Goal: Task Accomplishment & Management: Manage account settings

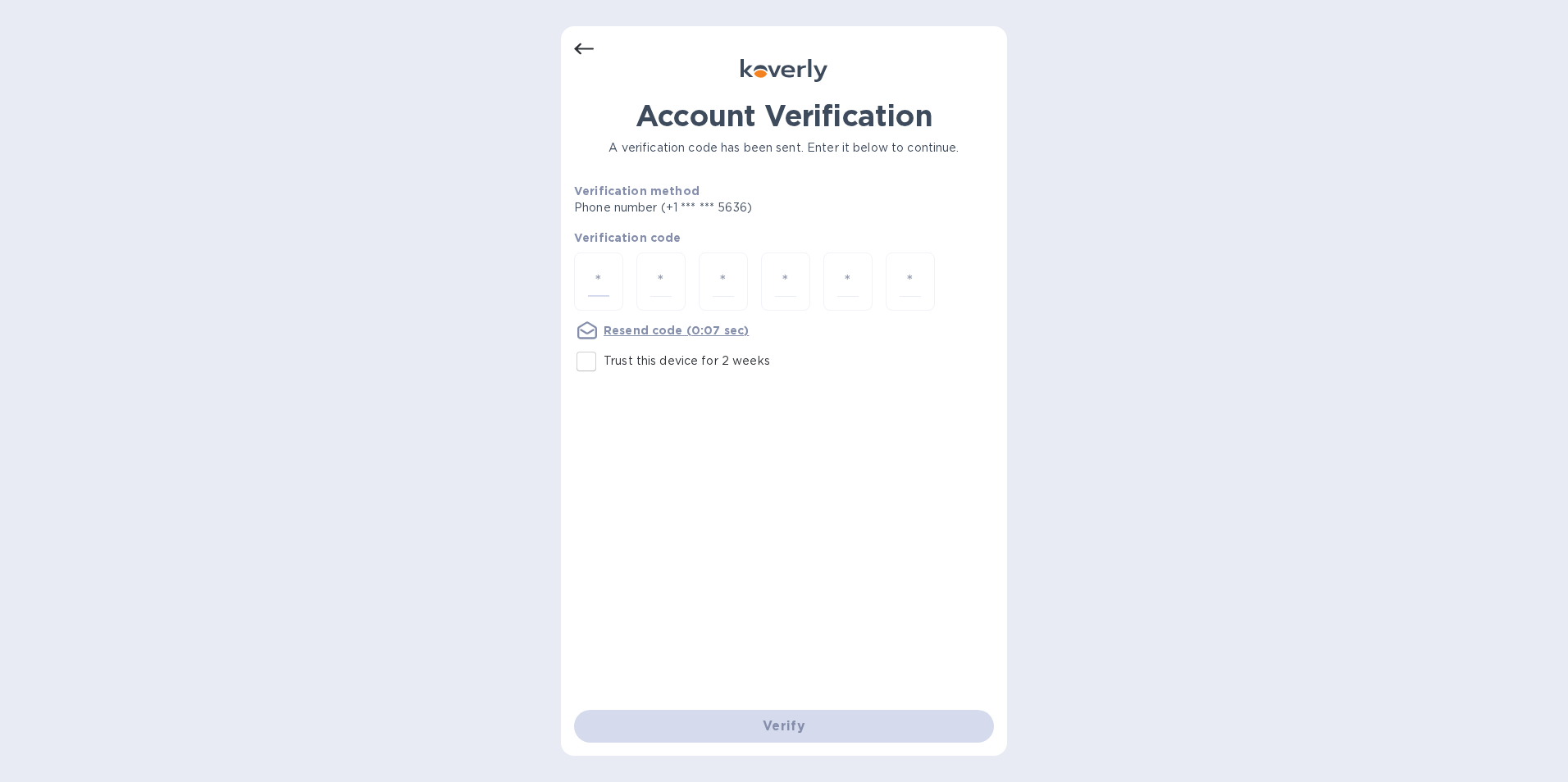
drag, startPoint x: 581, startPoint y: 367, endPoint x: 591, endPoint y: 362, distance: 11.2
click at [581, 367] on input "Trust this device for 2 weeks" at bounding box center [586, 361] width 34 height 34
checkbox input "true"
click at [605, 271] on input "number" at bounding box center [599, 282] width 22 height 31
type input "3"
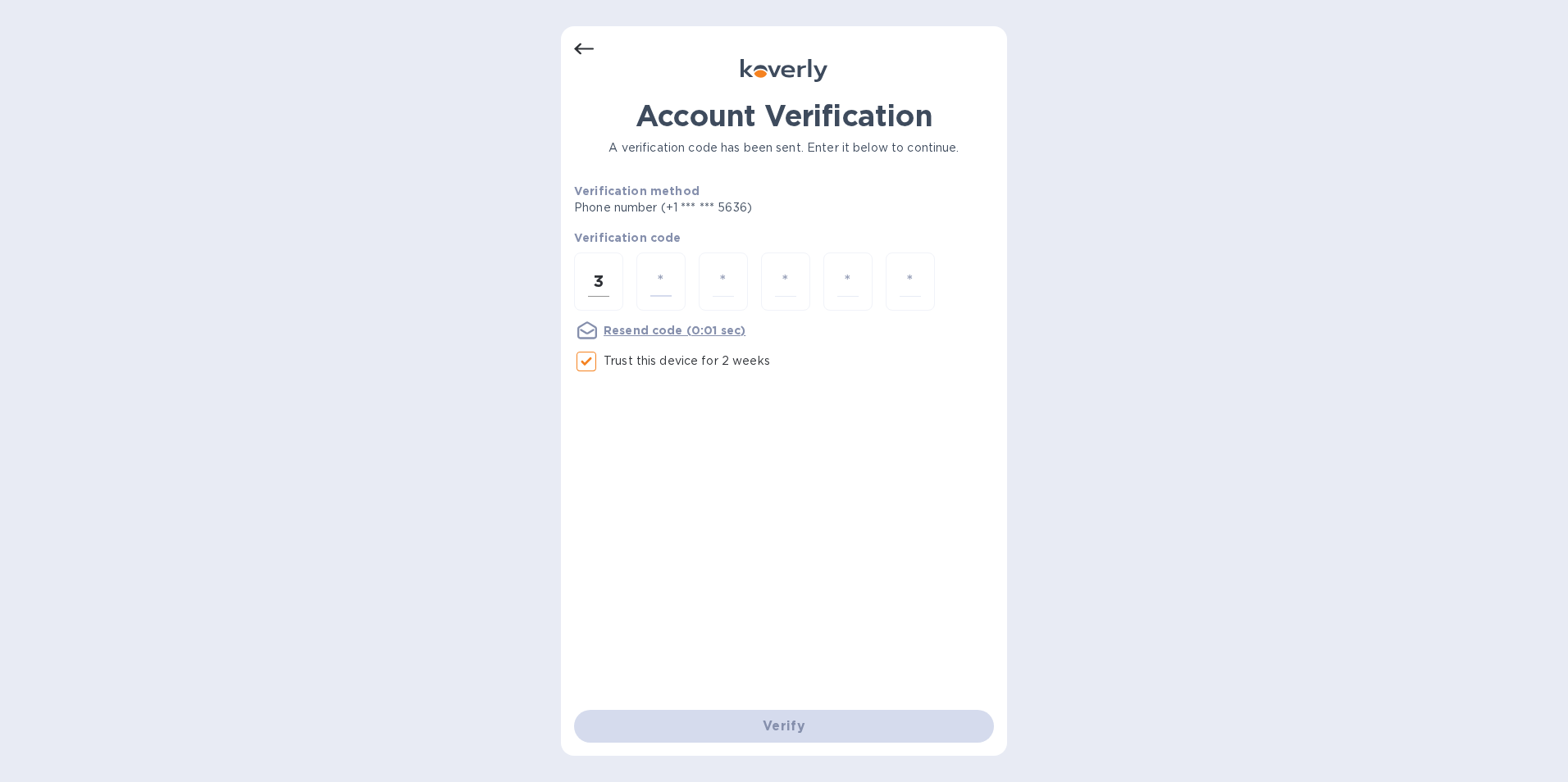
type input "4"
type input "3"
type input "7"
type input "5"
type input "4"
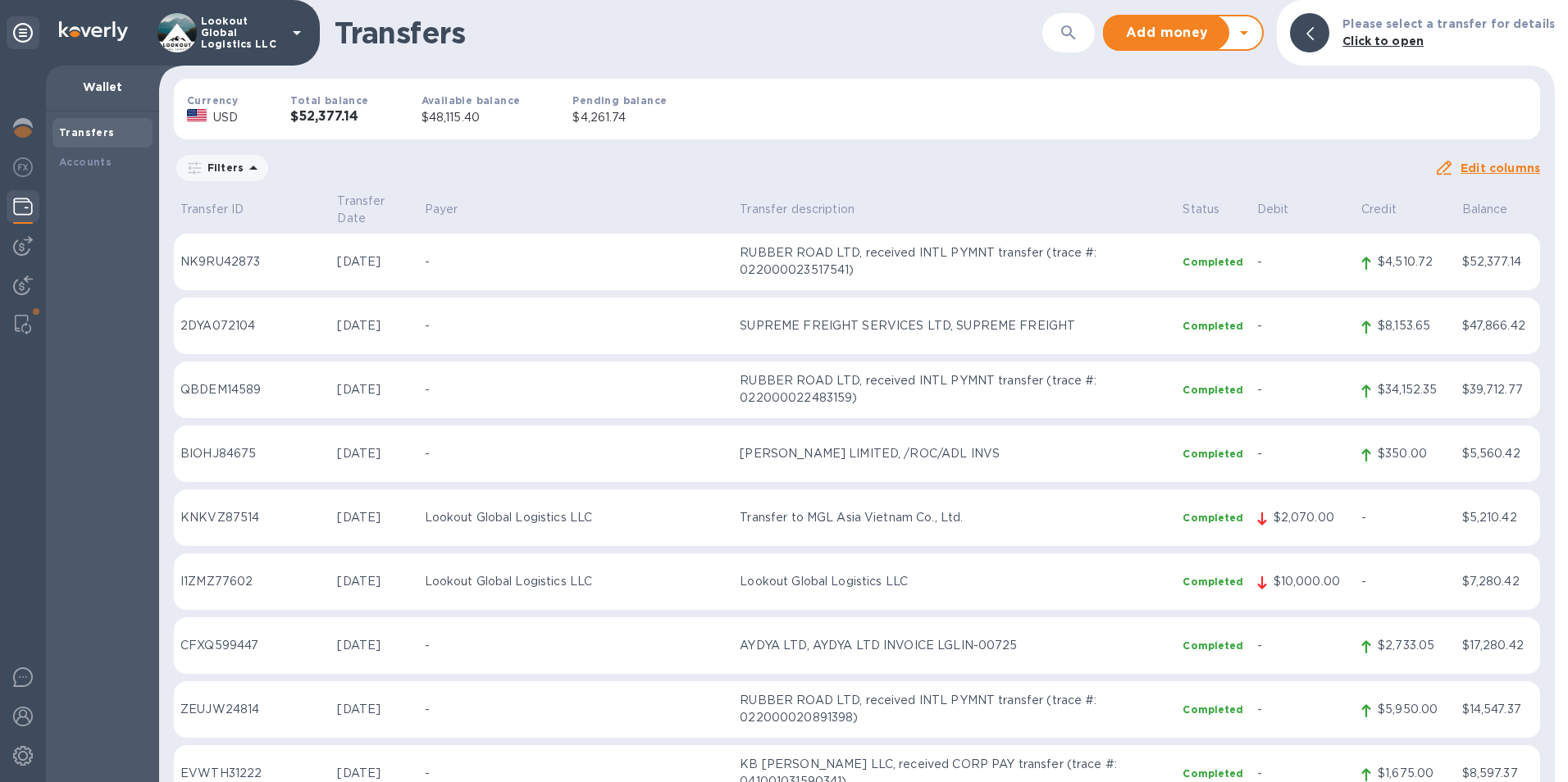
click at [1254, 27] on icon at bounding box center [1244, 33] width 20 height 20
click at [1233, 103] on b "Withdraw money" at bounding box center [1183, 108] width 105 height 13
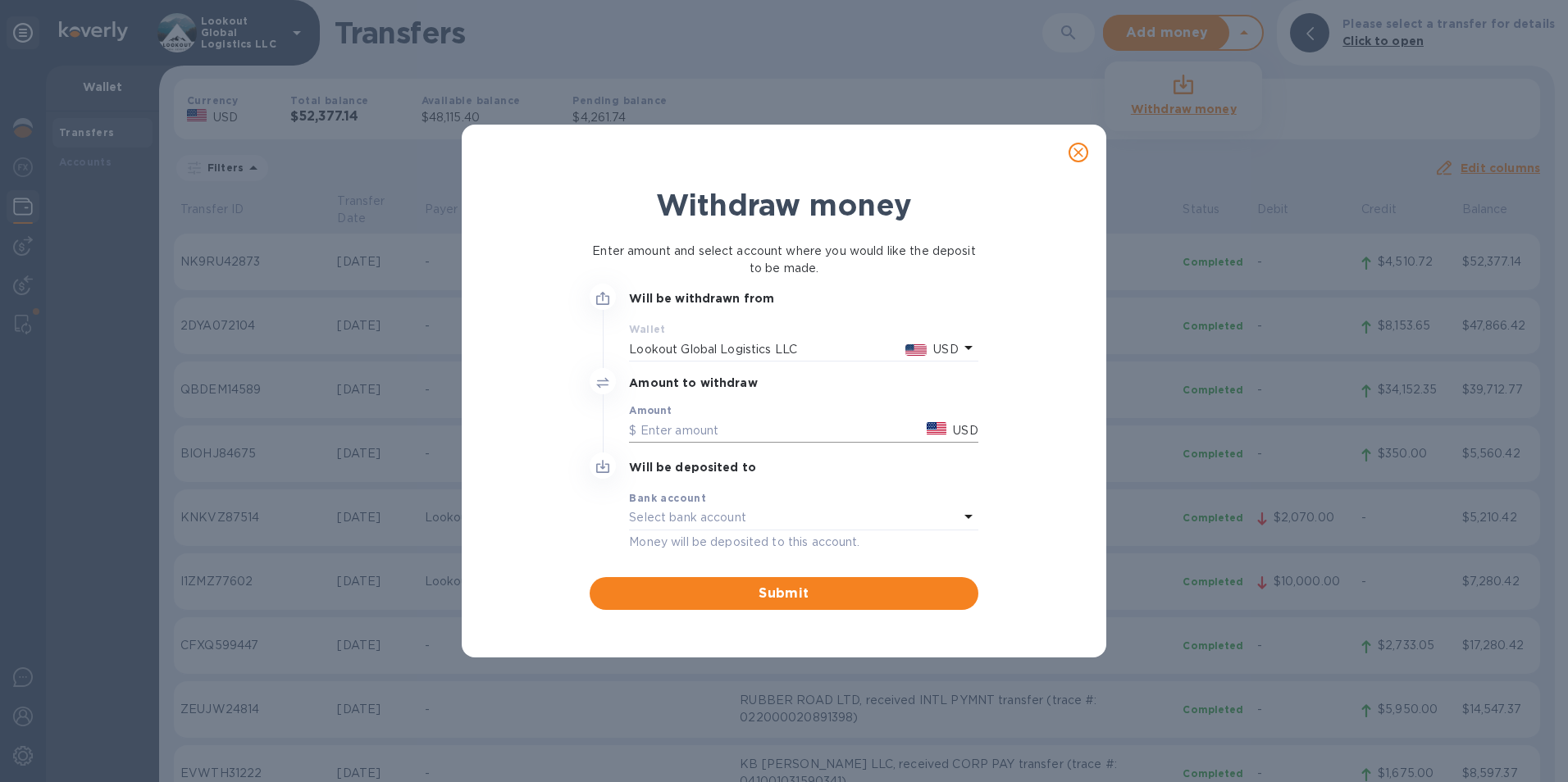
click at [733, 421] on input "text" at bounding box center [775, 430] width 292 height 25
type input "48,100"
drag, startPoint x: 733, startPoint y: 421, endPoint x: 596, endPoint y: 502, distance: 159.2
click at [596, 502] on div at bounding box center [603, 505] width 39 height 105
click at [762, 522] on div "Select bank account" at bounding box center [794, 518] width 329 height 23
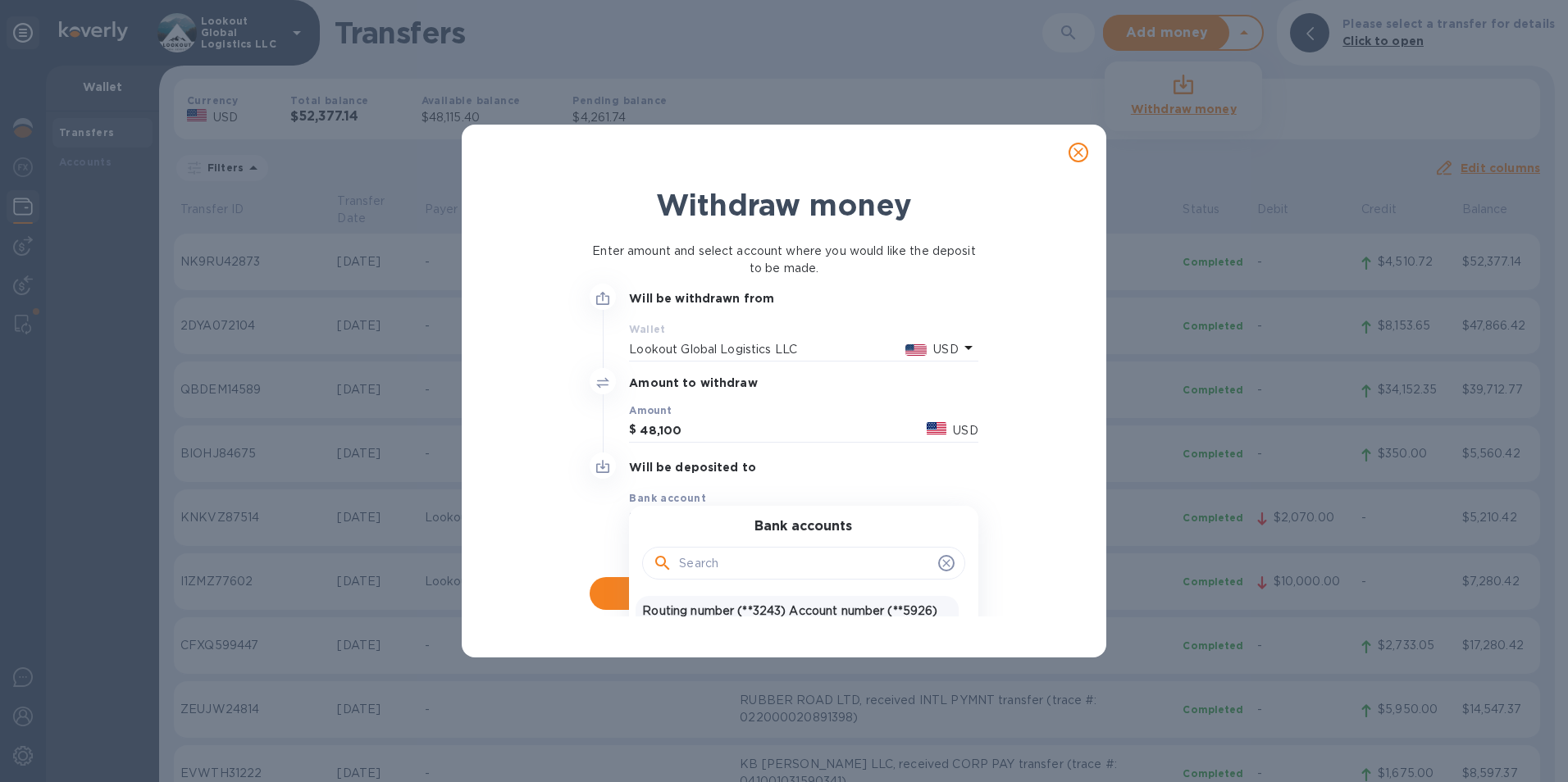
click at [728, 612] on p "Routing number (**3243) Account number (**5926)" at bounding box center [797, 611] width 309 height 17
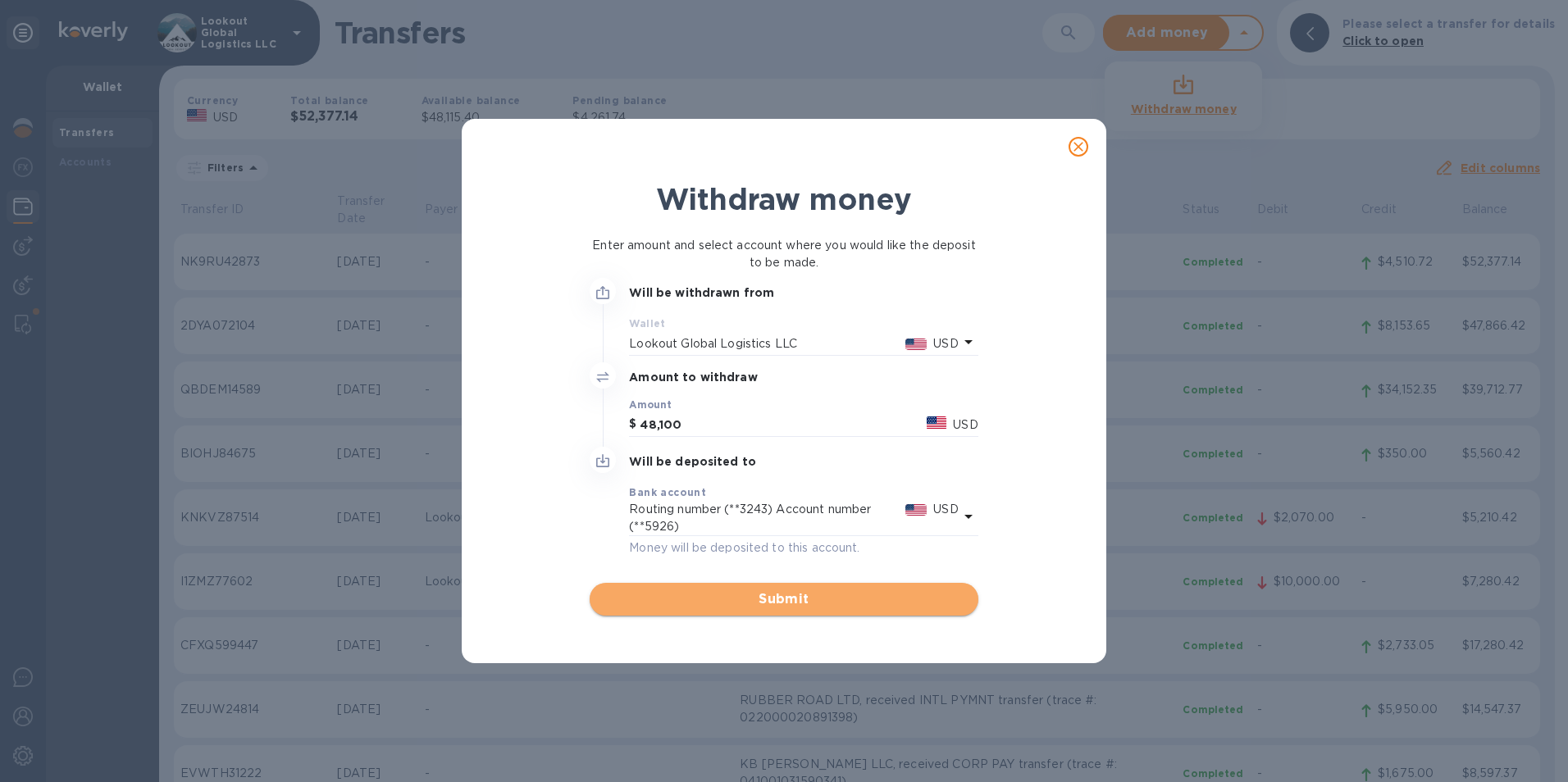
click at [773, 588] on button "Submit" at bounding box center [784, 599] width 388 height 33
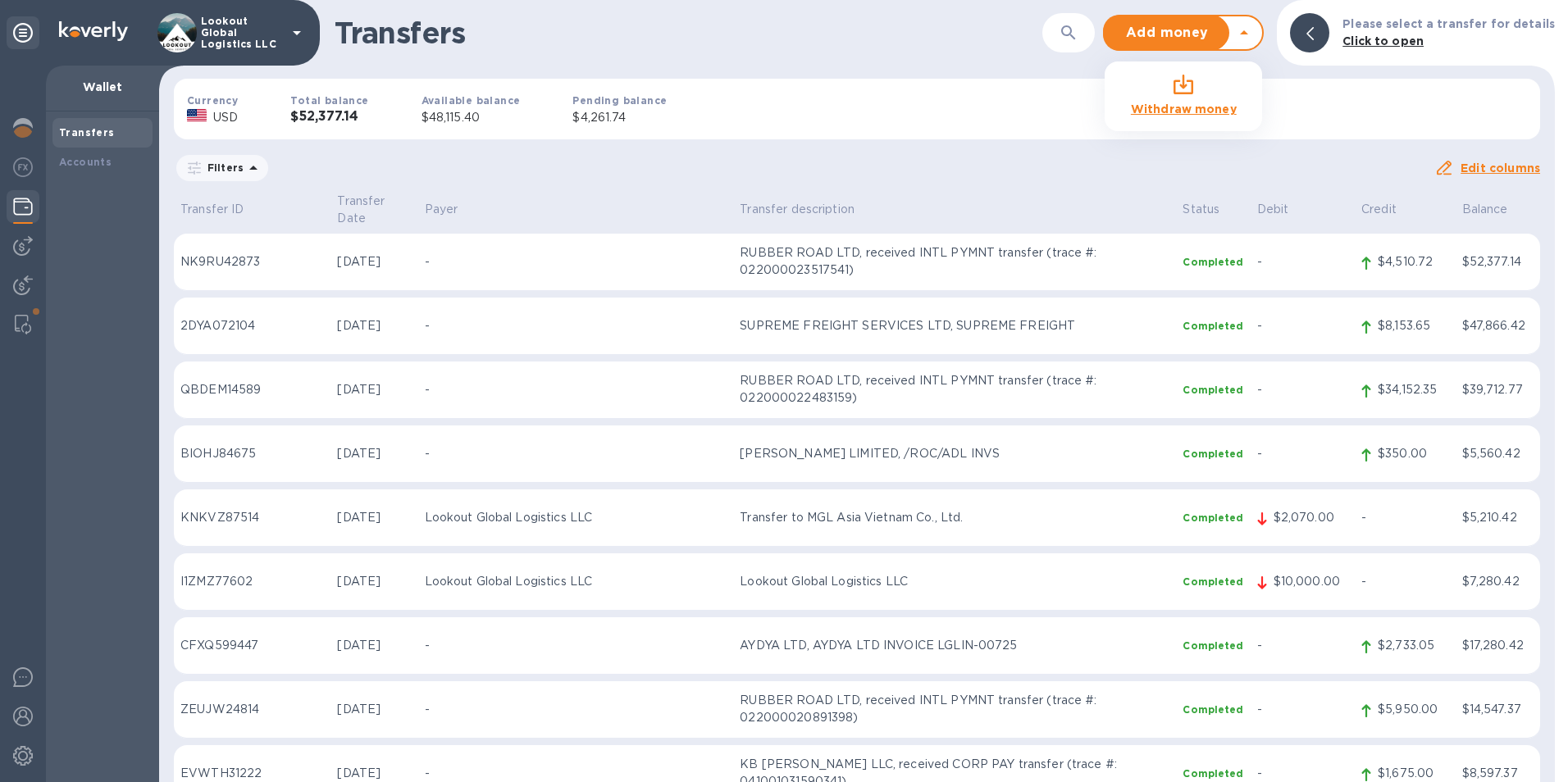
click at [1258, 46] on div "Add money Withdraw money" at bounding box center [1183, 33] width 161 height 36
click at [1203, 102] on b "Withdraw money" at bounding box center [1183, 108] width 105 height 13
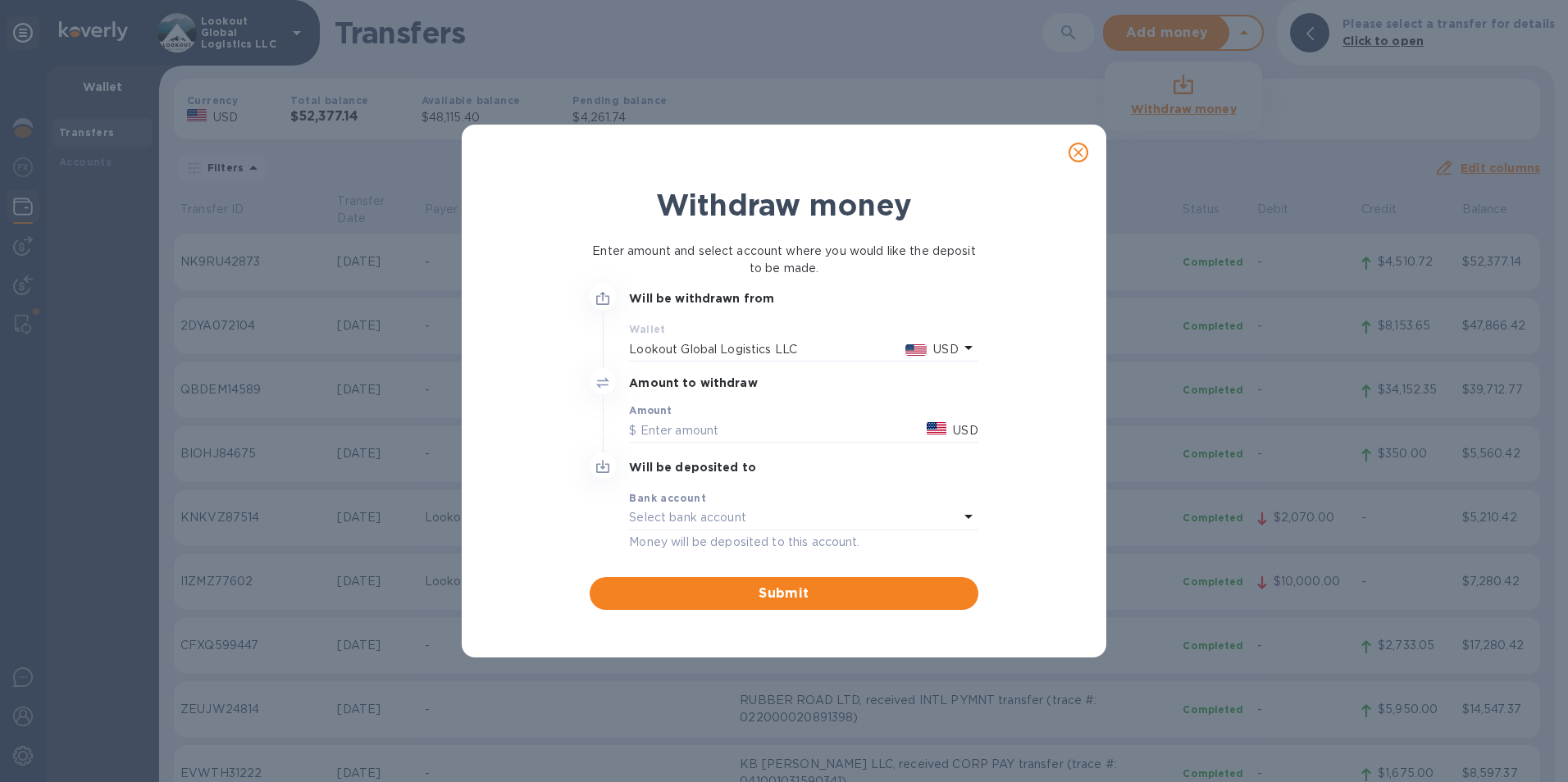
click at [703, 494] on div "Bank account" at bounding box center [804, 497] width 349 height 17
click at [734, 420] on input "text" at bounding box center [775, 430] width 292 height 25
type input "48,100"
click at [747, 498] on div "Bank account" at bounding box center [804, 497] width 349 height 17
click at [864, 494] on div "Bank account" at bounding box center [804, 497] width 349 height 17
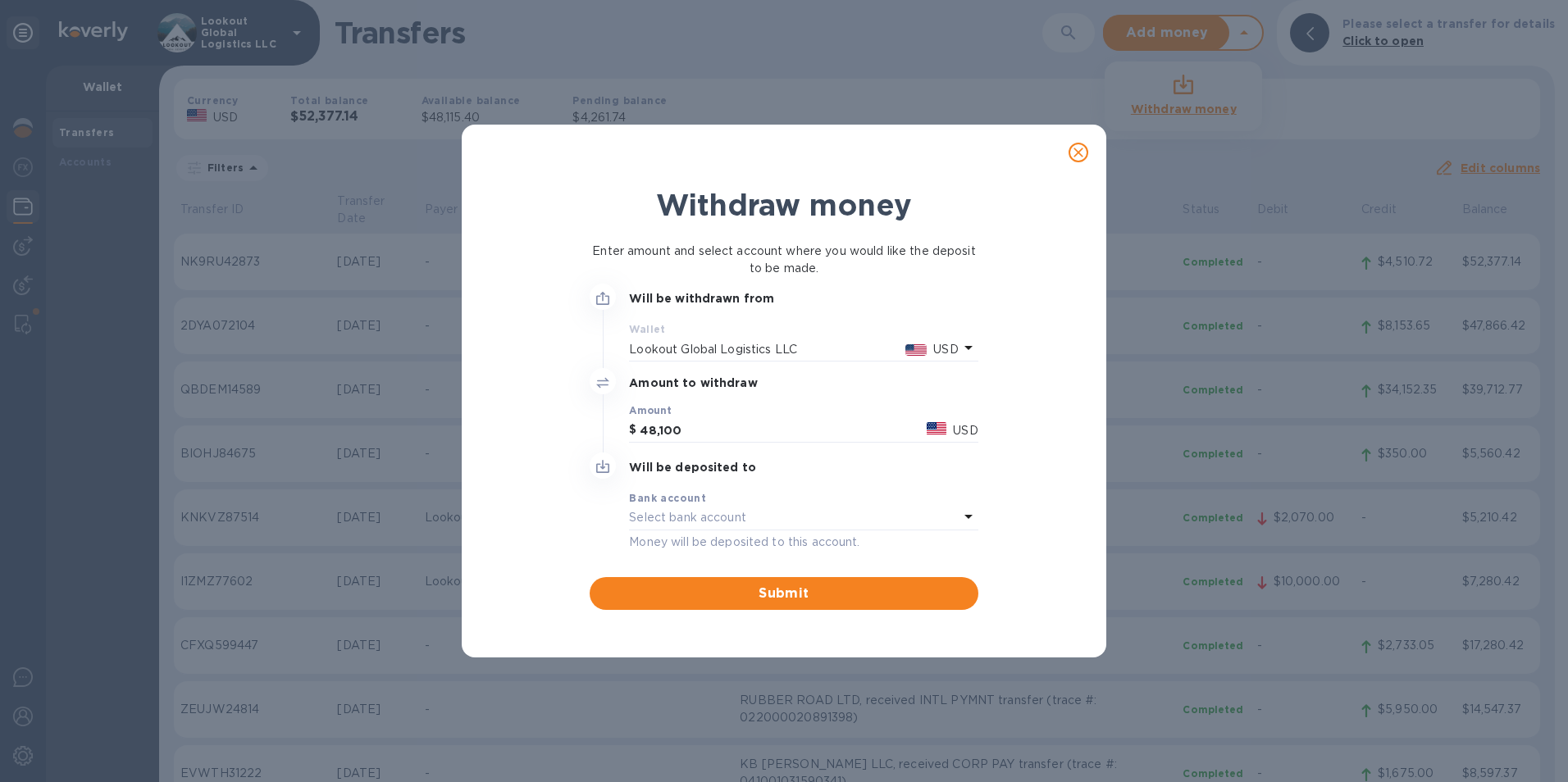
click at [970, 522] on icon at bounding box center [968, 517] width 20 height 20
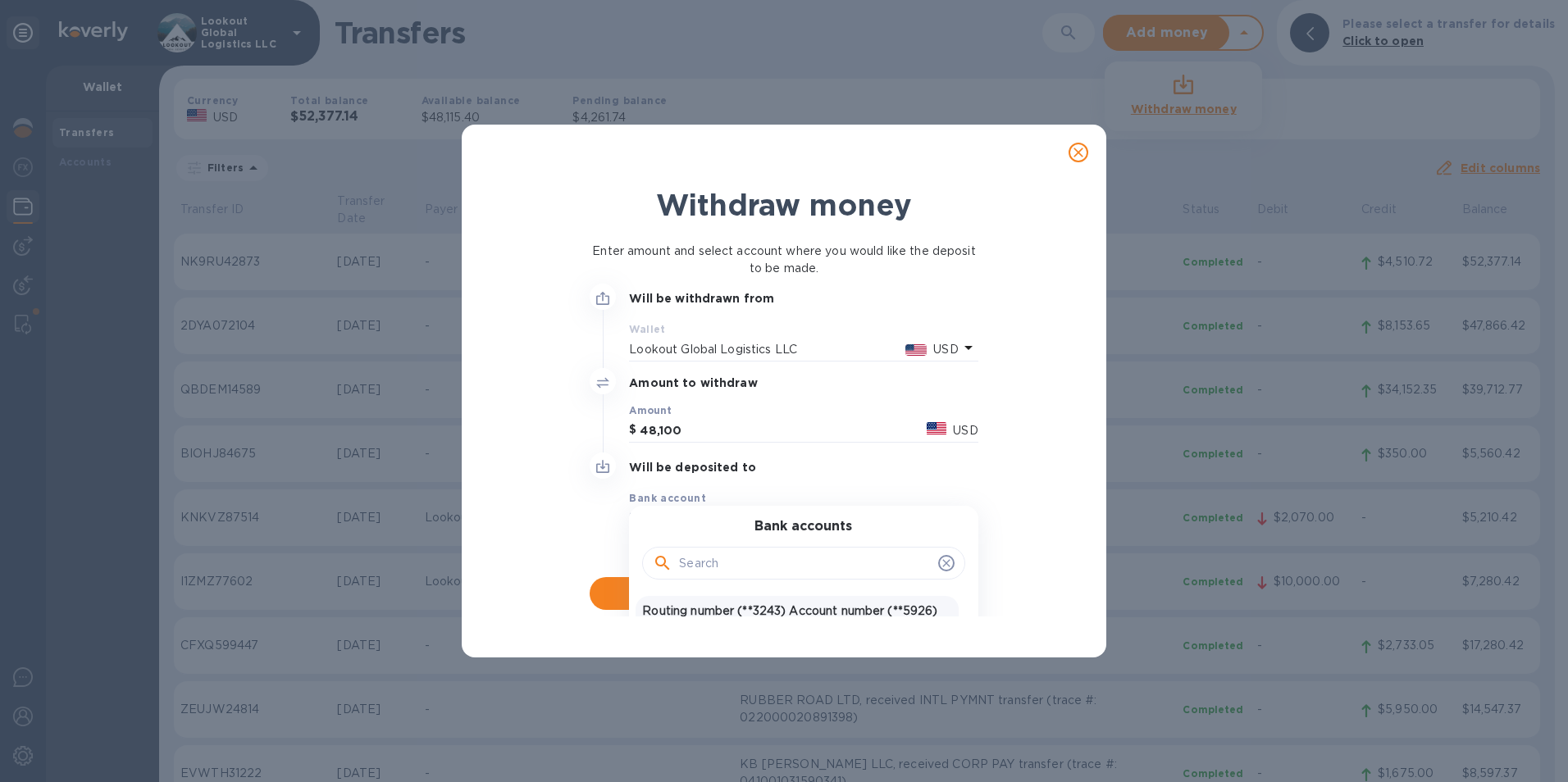
click at [834, 612] on p "Routing number (**3243) Account number (**5926)" at bounding box center [797, 611] width 309 height 17
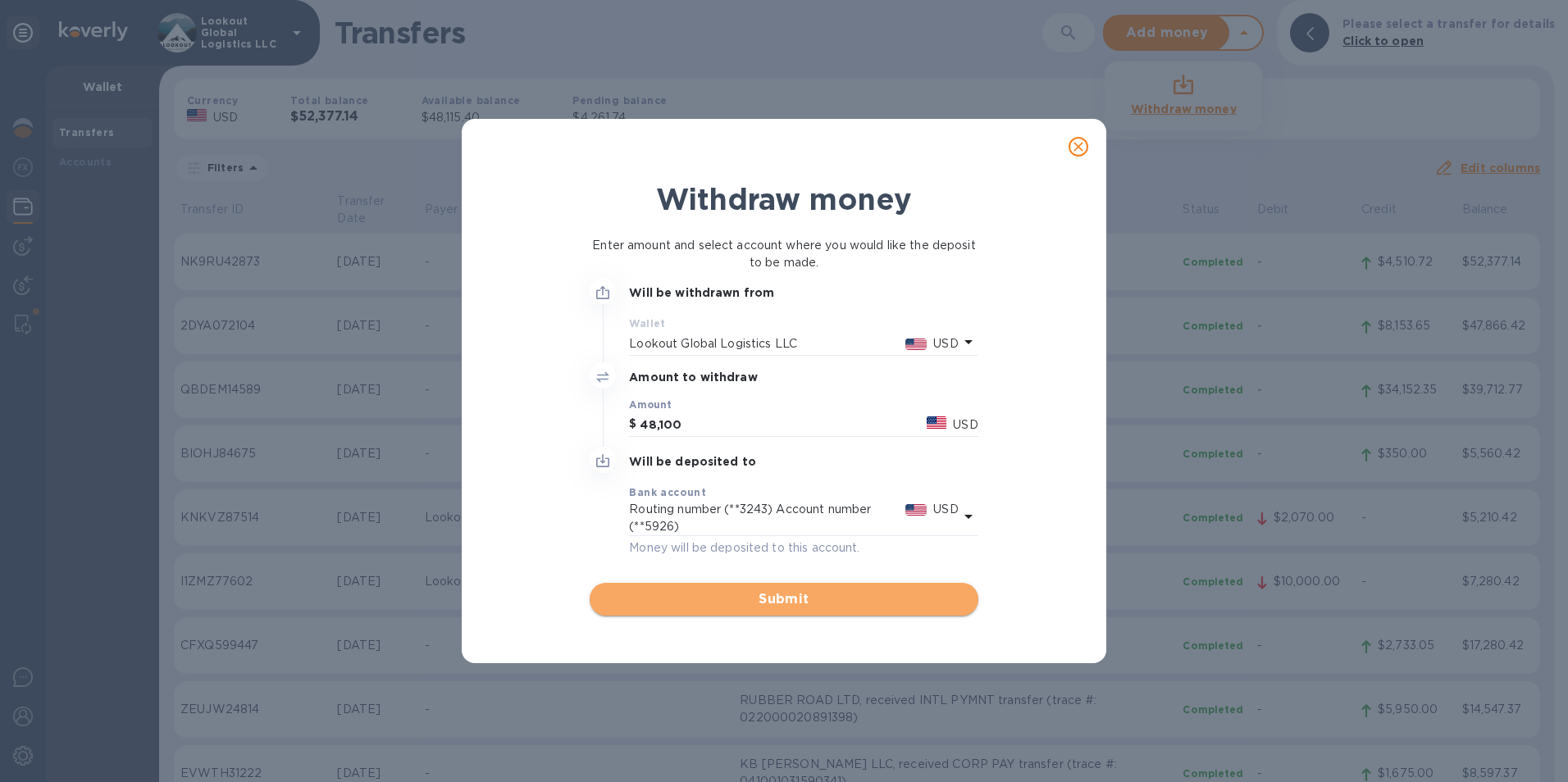
click at [820, 583] on button "Submit" at bounding box center [784, 599] width 388 height 33
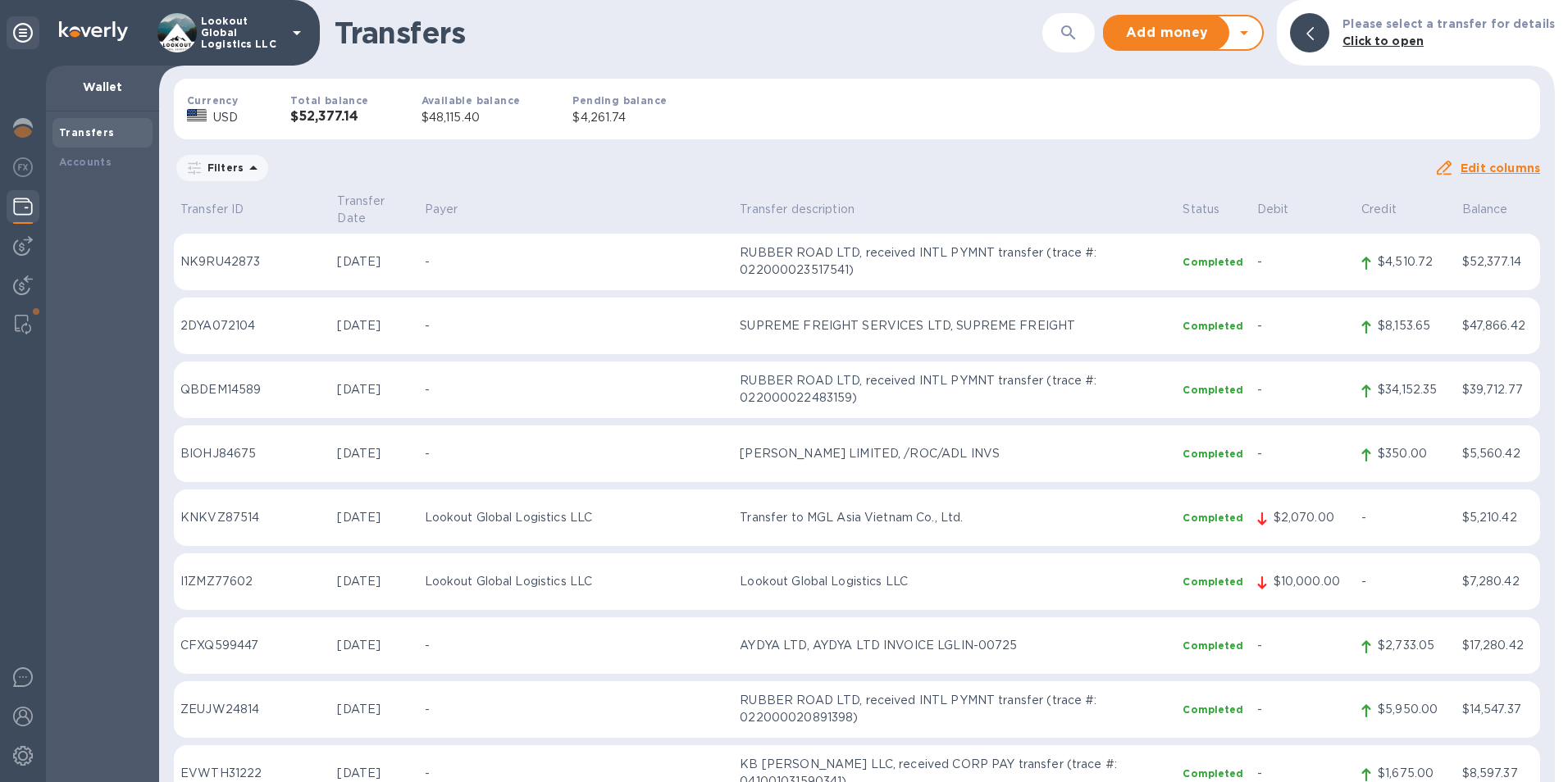
click at [1263, 36] on div at bounding box center [1253, 33] width 20 height 20
click at [1250, 29] on icon at bounding box center [1244, 33] width 20 height 20
click at [1206, 105] on b "Withdraw money" at bounding box center [1183, 108] width 105 height 13
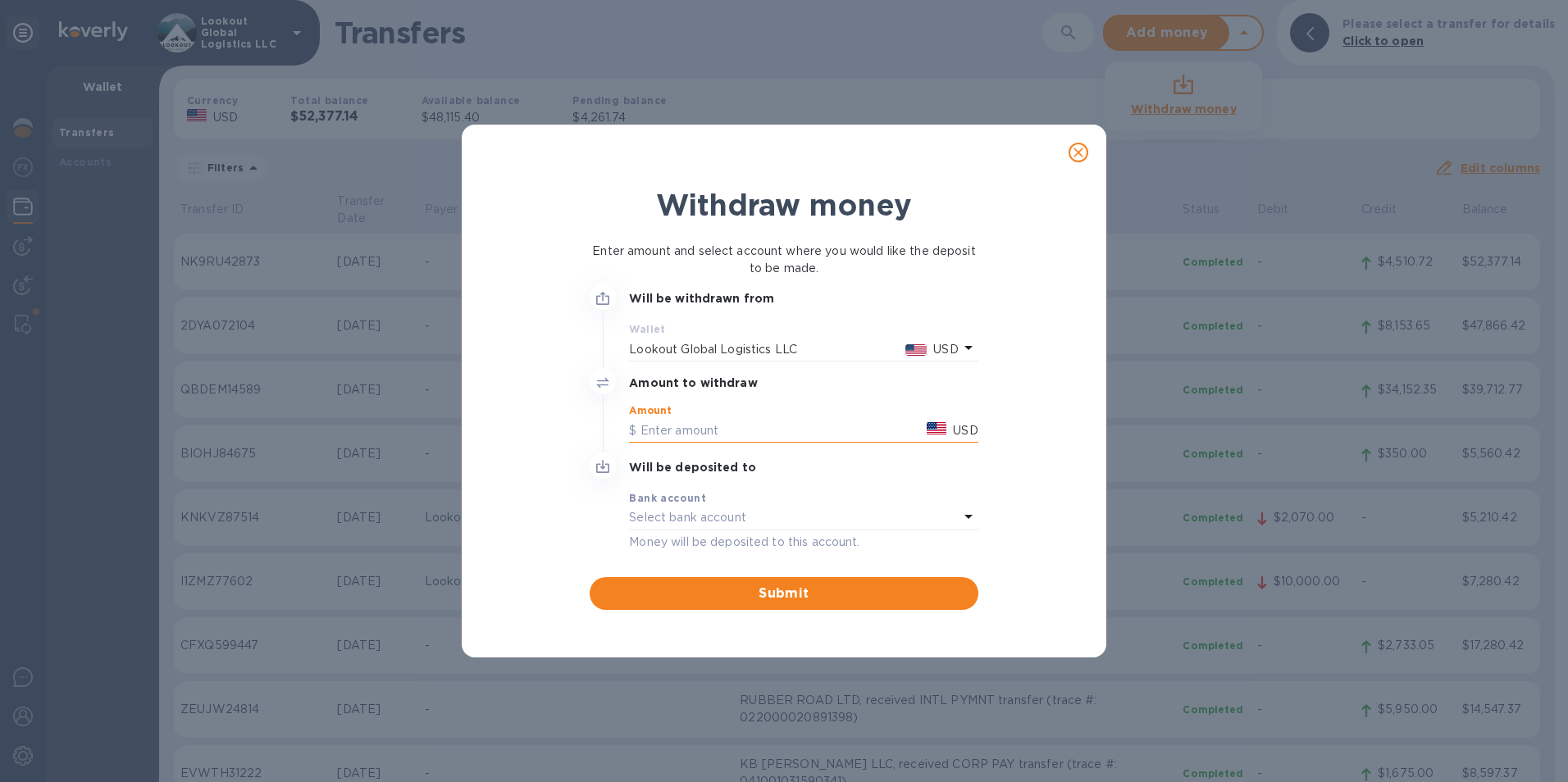
click at [710, 433] on input "text" at bounding box center [775, 430] width 292 height 25
type input "48,100"
click at [769, 537] on p "Money will be deposited to this account." at bounding box center [804, 542] width 349 height 17
click at [769, 527] on div "Select bank account" at bounding box center [794, 518] width 329 height 23
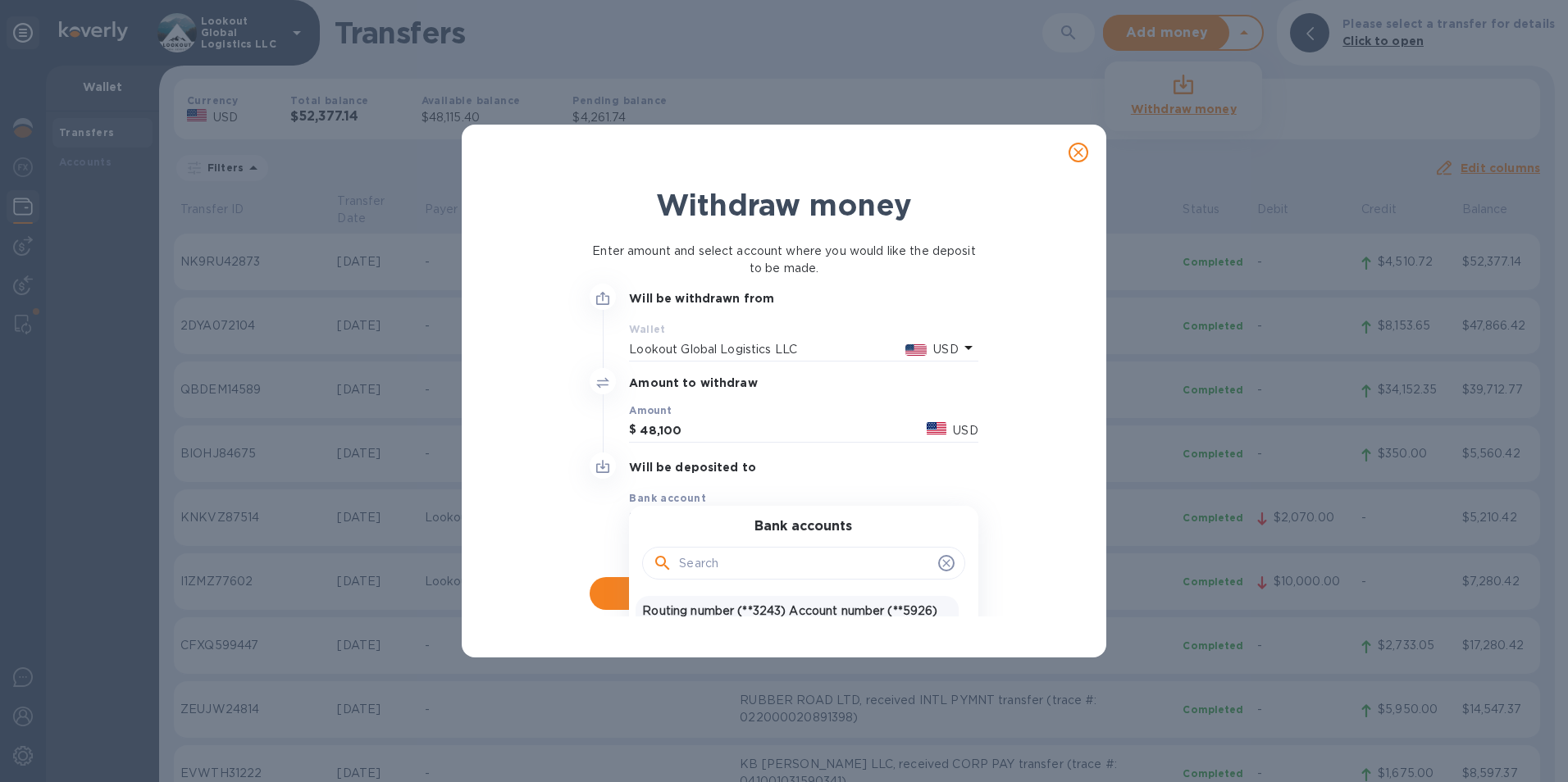
click at [740, 609] on p "Routing number (**3243) Account number (**5926)" at bounding box center [797, 611] width 309 height 17
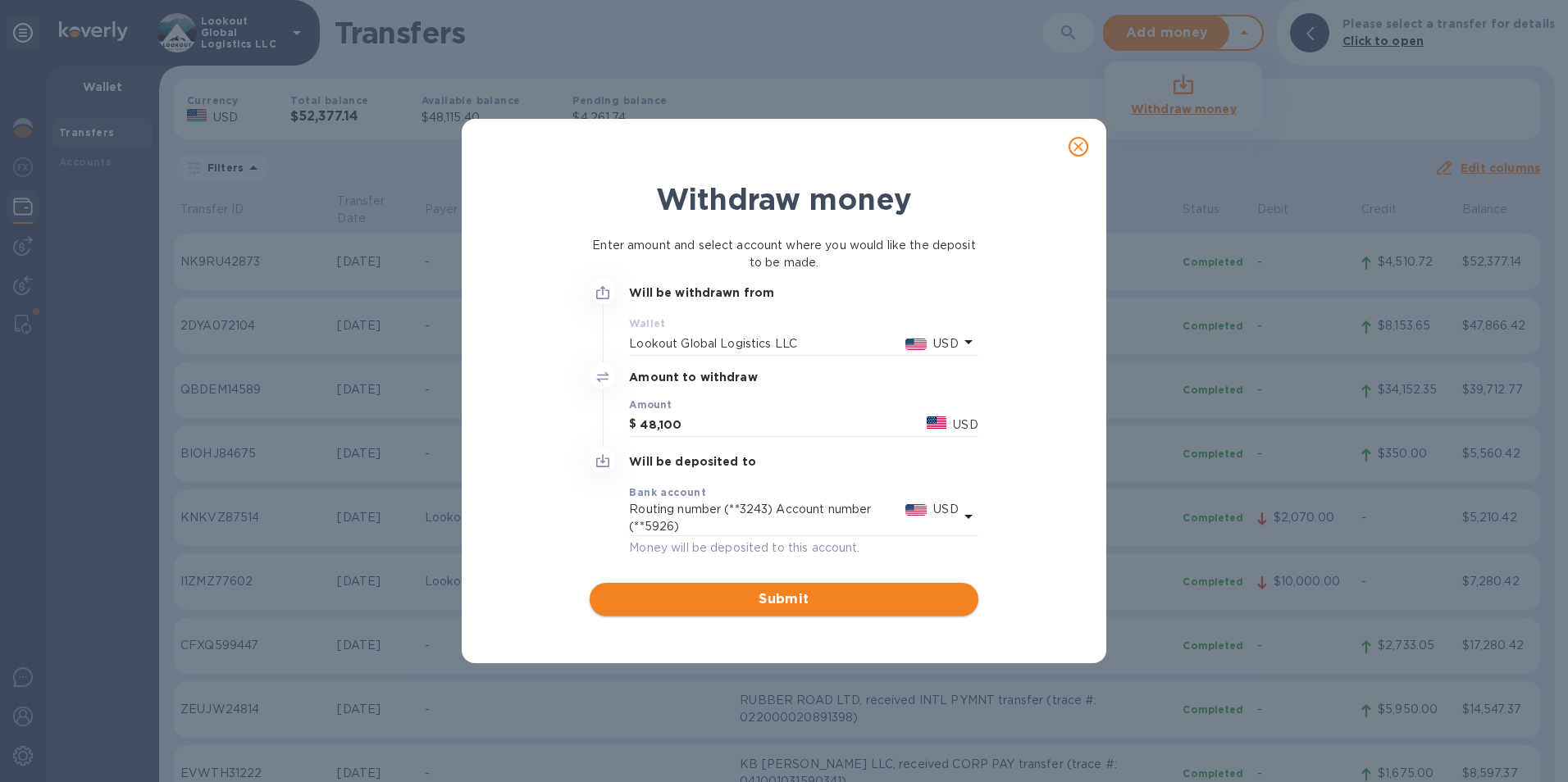
click at [730, 590] on span "Submit" at bounding box center [783, 600] width 361 height 20
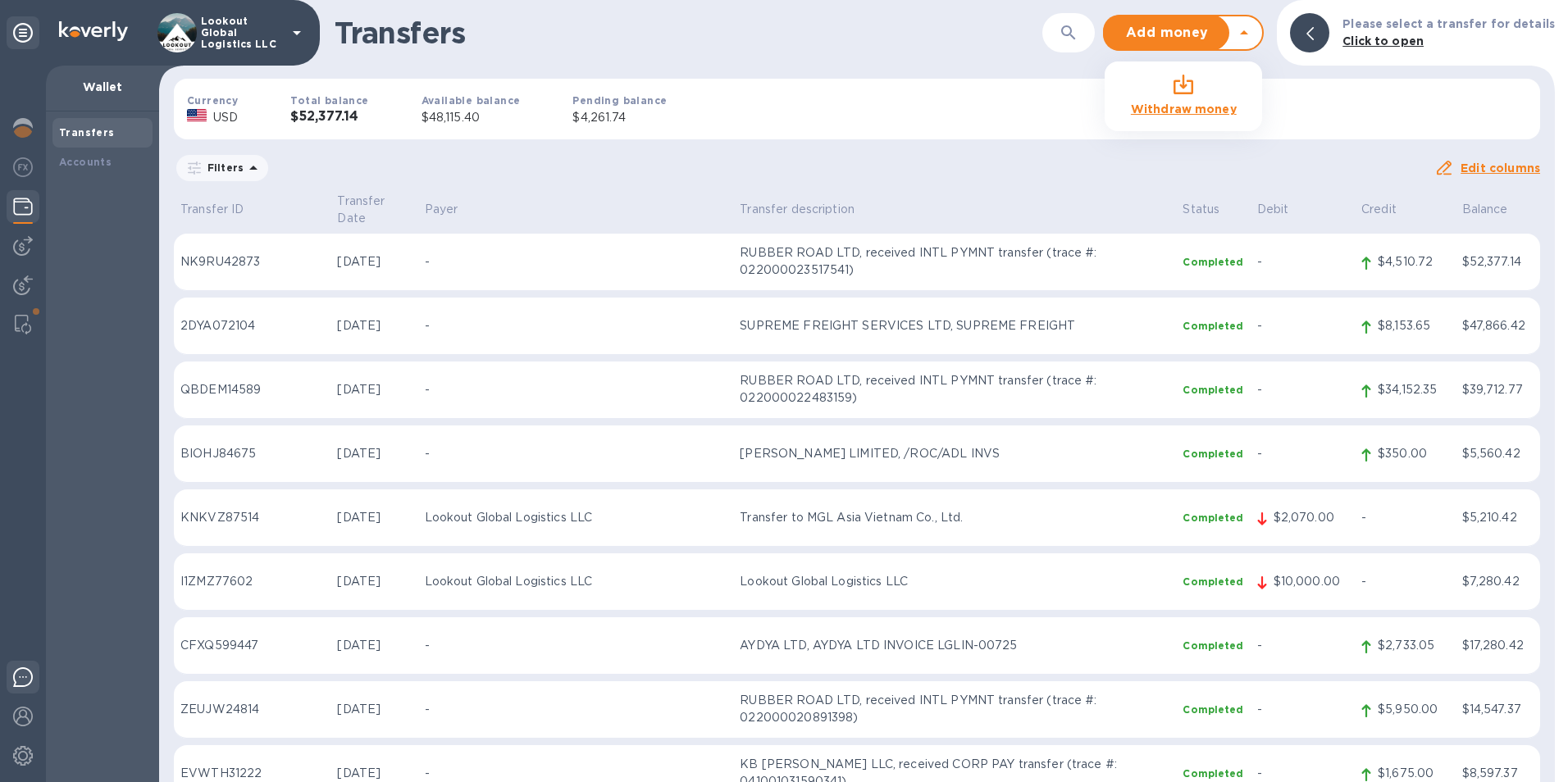
click at [16, 690] on div at bounding box center [23, 680] width 33 height 38
click at [870, 176] on div "Filters" at bounding box center [805, 168] width 1261 height 32
click at [1243, 46] on div "Add money Withdraw money" at bounding box center [1174, 33] width 138 height 33
click at [1254, 38] on icon at bounding box center [1244, 33] width 20 height 20
drag, startPoint x: 422, startPoint y: 120, endPoint x: 413, endPoint y: 123, distance: 9.5
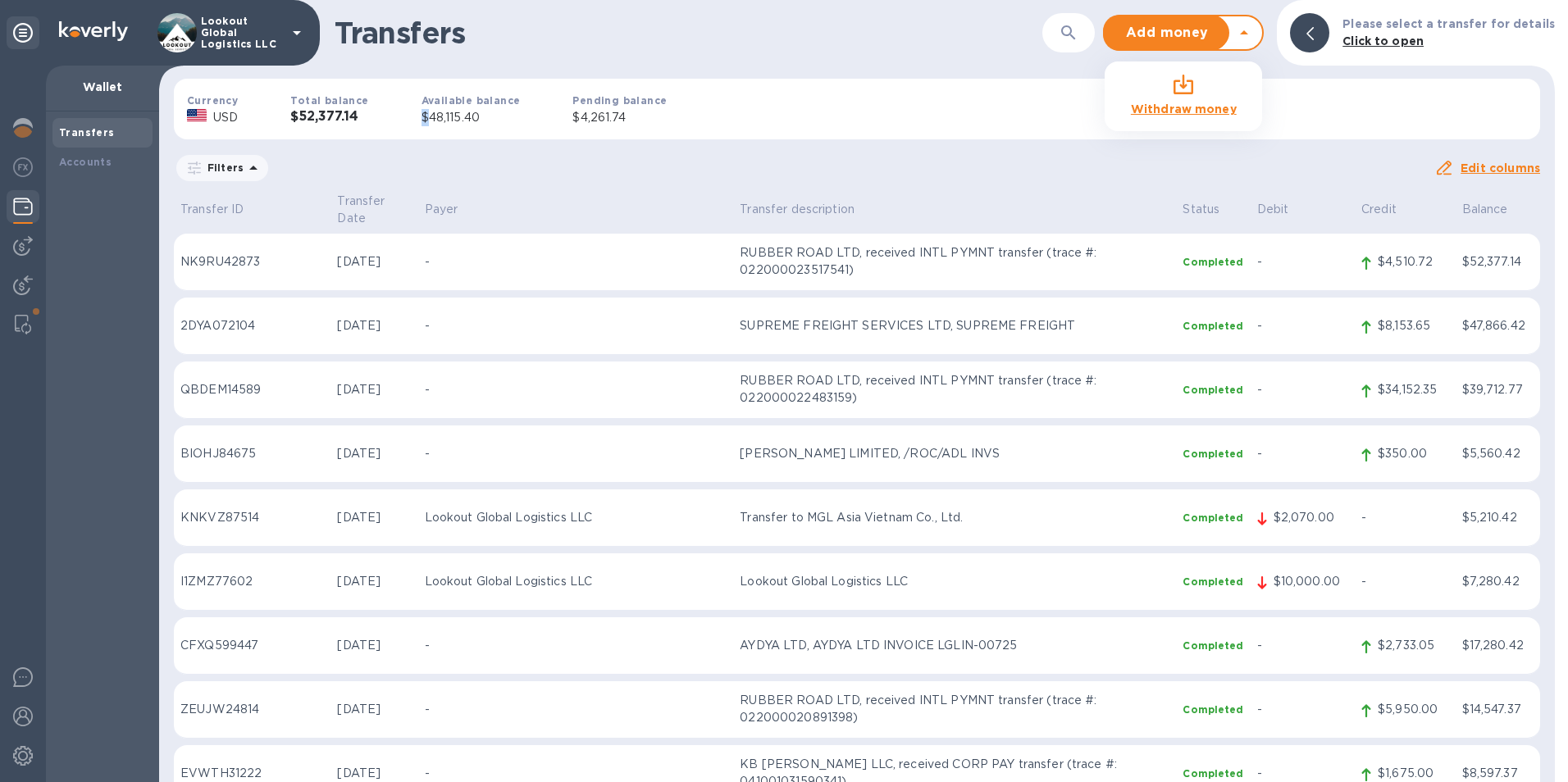
click at [413, 123] on div "Available balance $48,115.40" at bounding box center [471, 109] width 152 height 87
drag, startPoint x: 413, startPoint y: 123, endPoint x: 422, endPoint y: 123, distance: 9.0
click at [415, 123] on div "Available balance $48,115.40" at bounding box center [471, 109] width 152 height 87
click at [1261, 17] on div "Add money Withdraw money" at bounding box center [1183, 33] width 161 height 36
click at [1254, 33] on icon at bounding box center [1244, 33] width 20 height 20
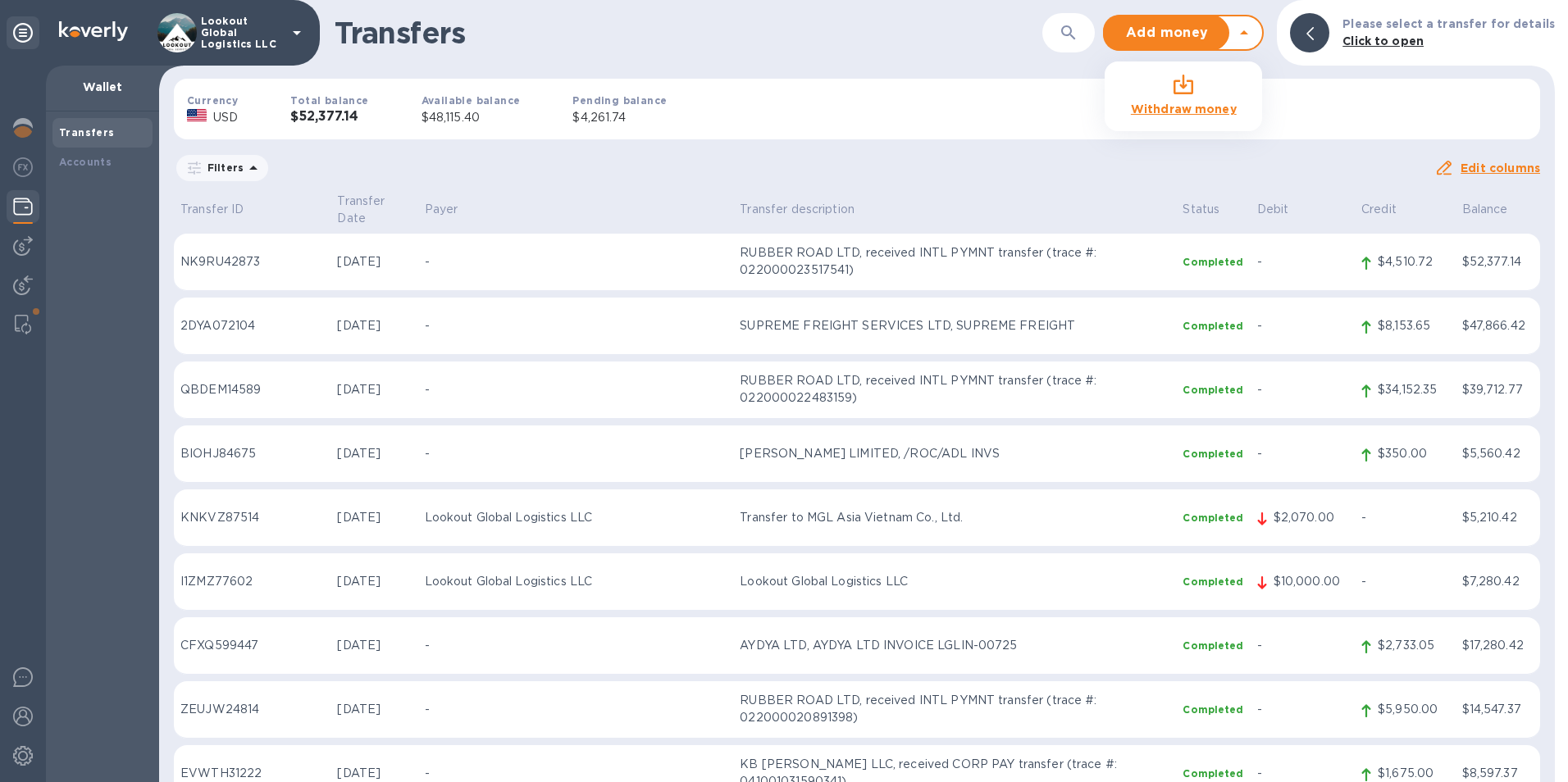
click at [1185, 113] on b "Withdraw money" at bounding box center [1183, 108] width 105 height 13
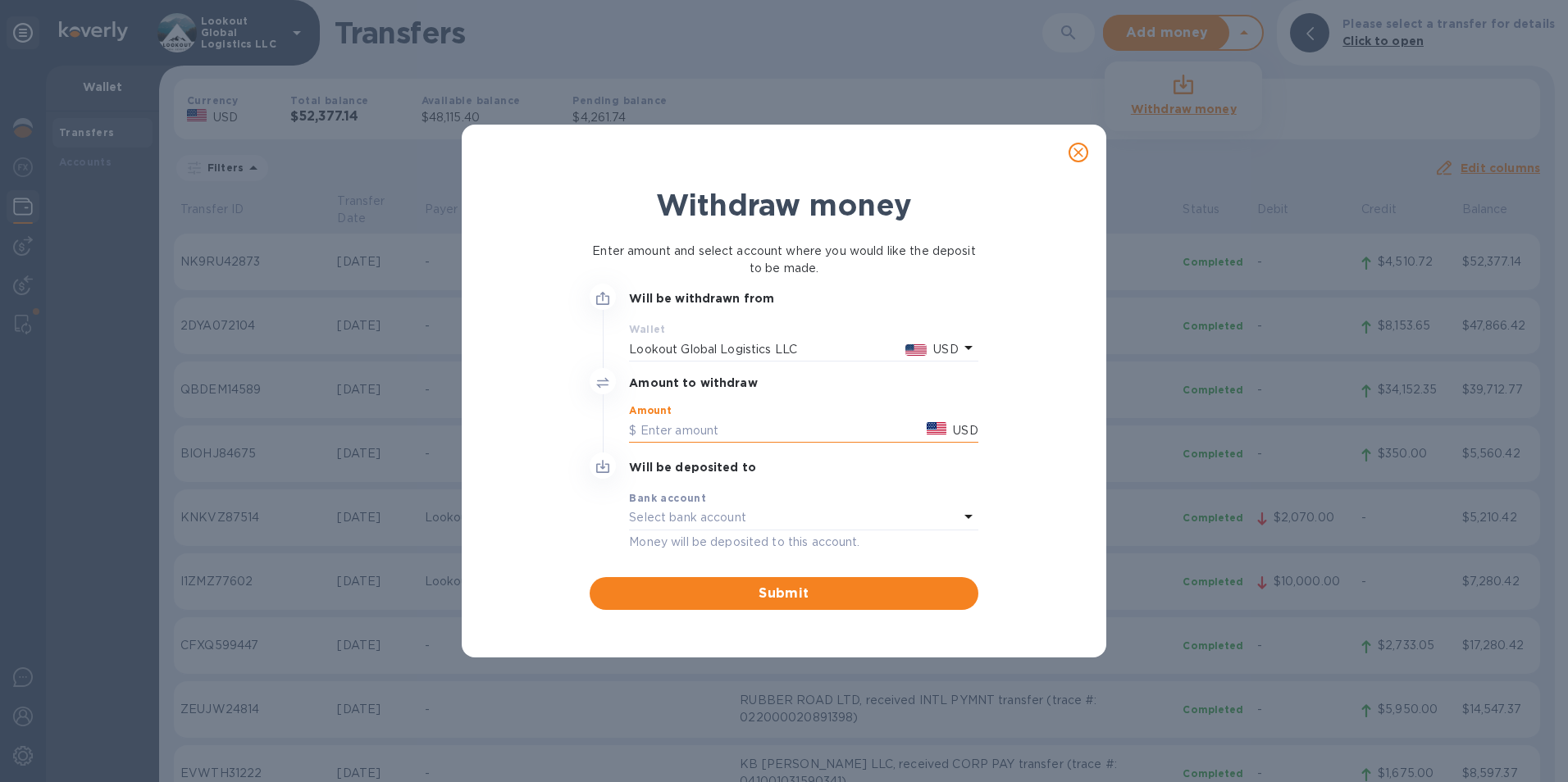
click at [679, 438] on input "text" at bounding box center [775, 430] width 292 height 25
type input "48,100"
click at [778, 511] on div "Select bank account" at bounding box center [794, 518] width 329 height 23
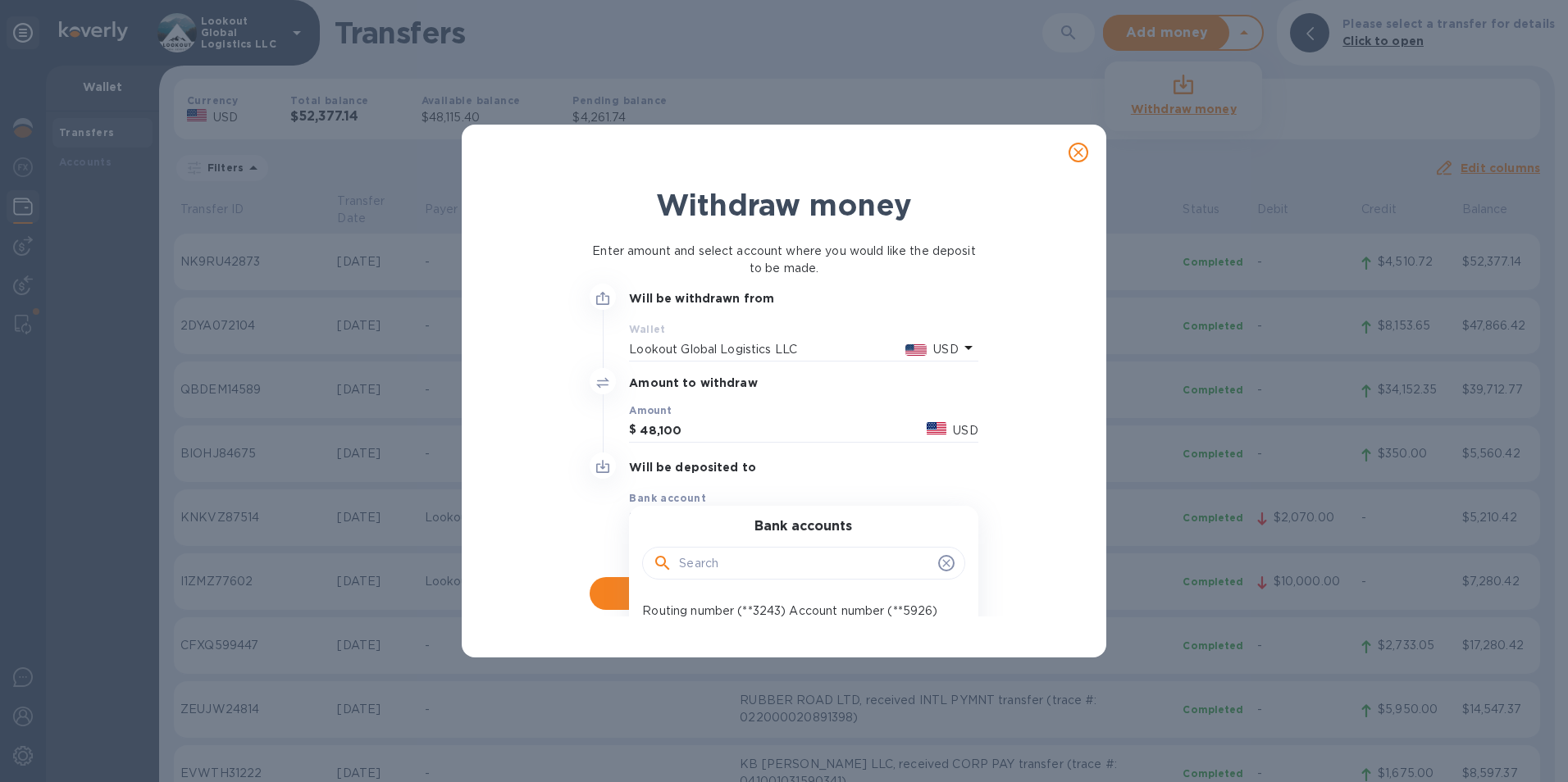
scroll to position [71, 0]
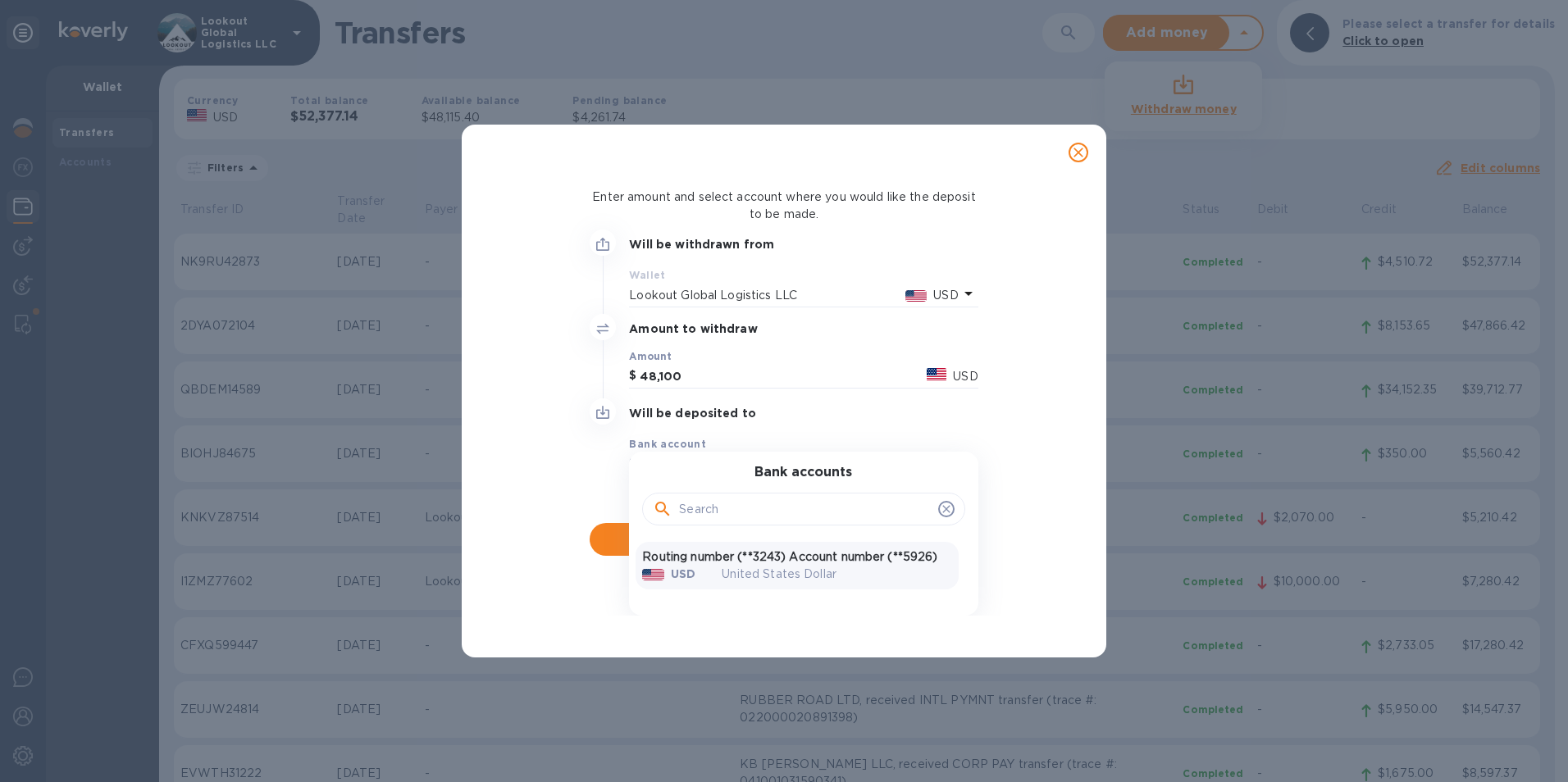
click at [734, 549] on p "Routing number (**3243) Account number (**5926)" at bounding box center [797, 556] width 309 height 17
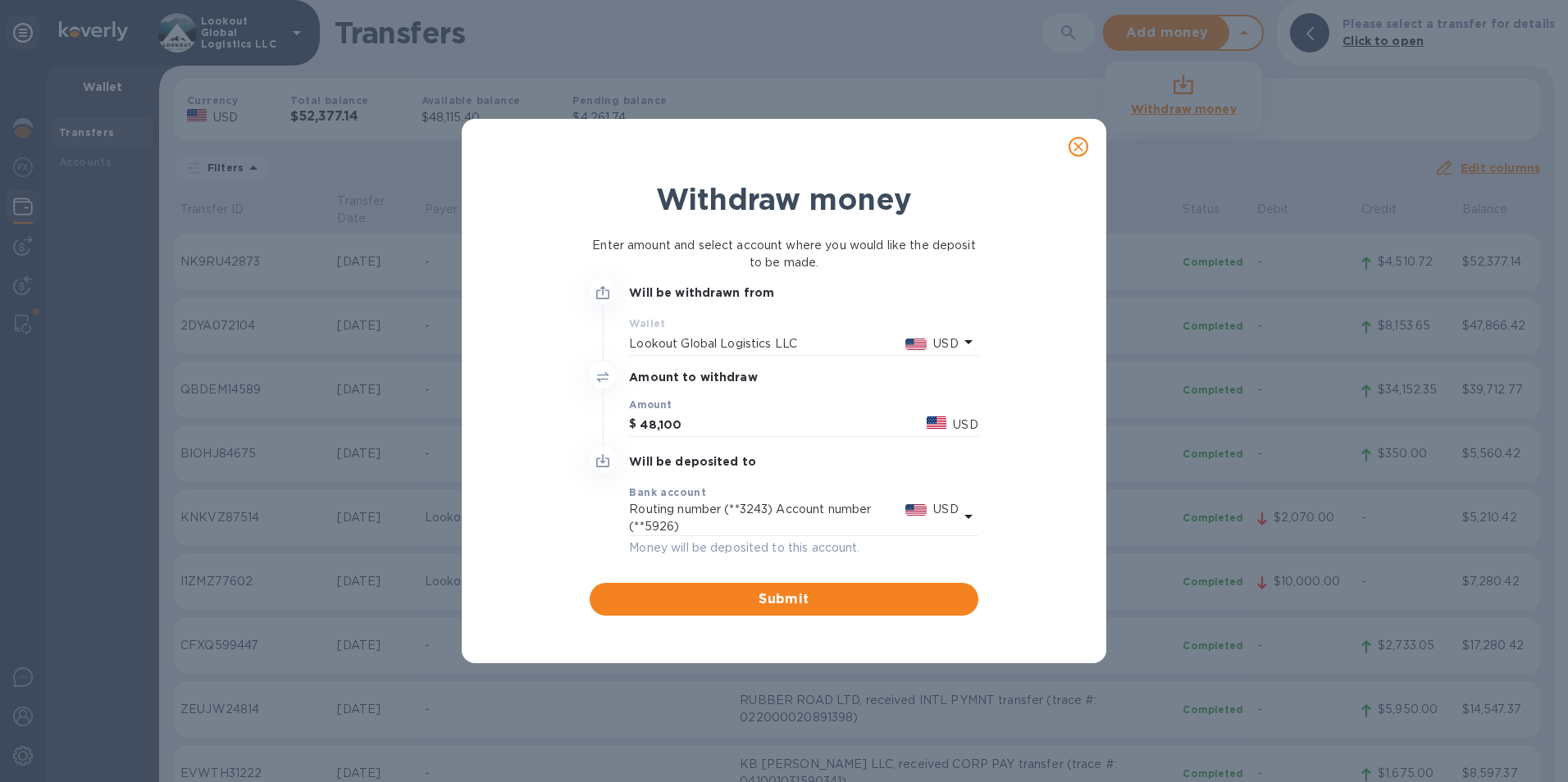
click at [779, 598] on span "Submit" at bounding box center [783, 600] width 361 height 20
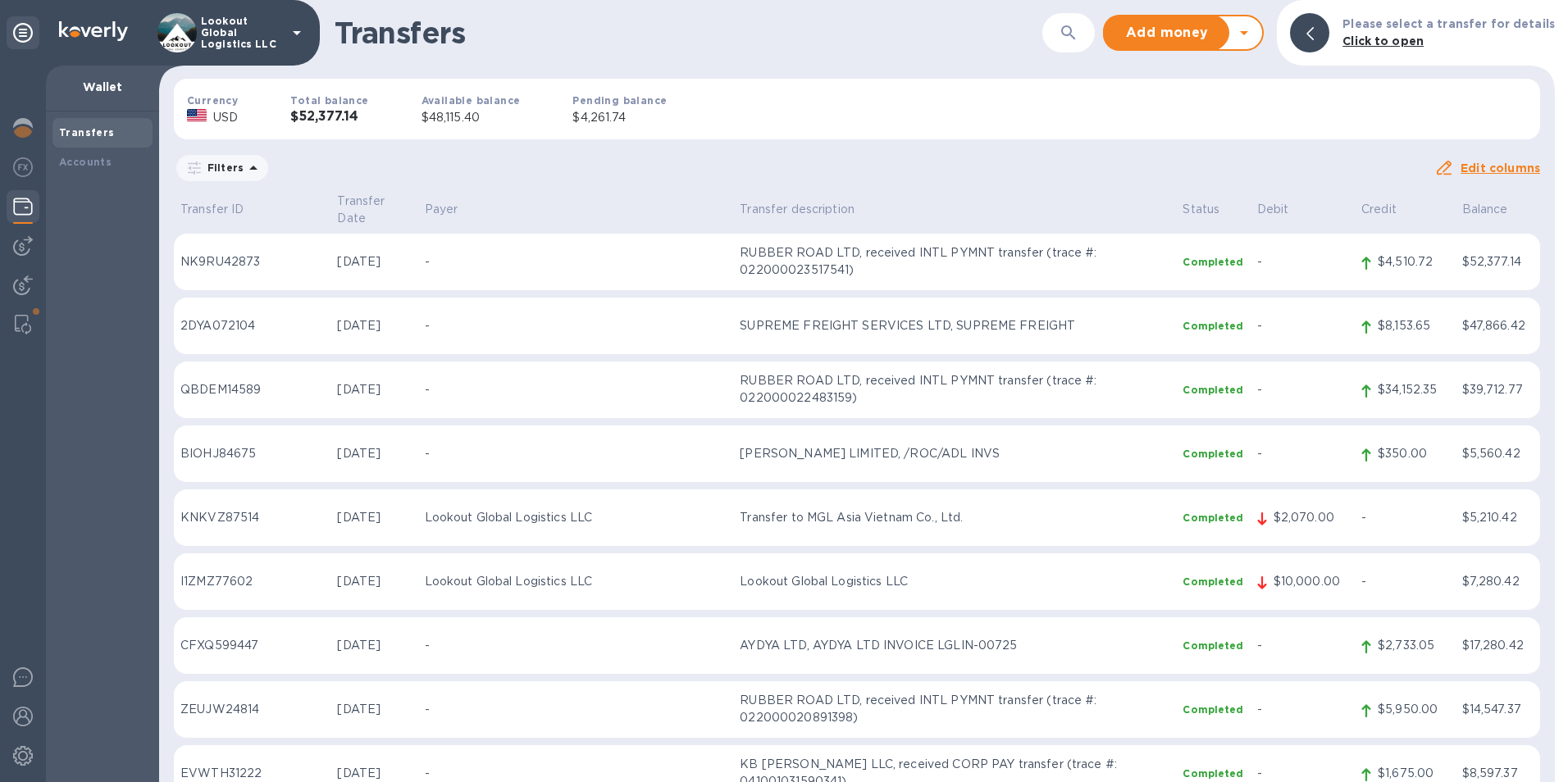
click at [1254, 41] on icon at bounding box center [1244, 33] width 20 height 20
click at [1164, 108] on b "Withdraw money" at bounding box center [1183, 108] width 105 height 13
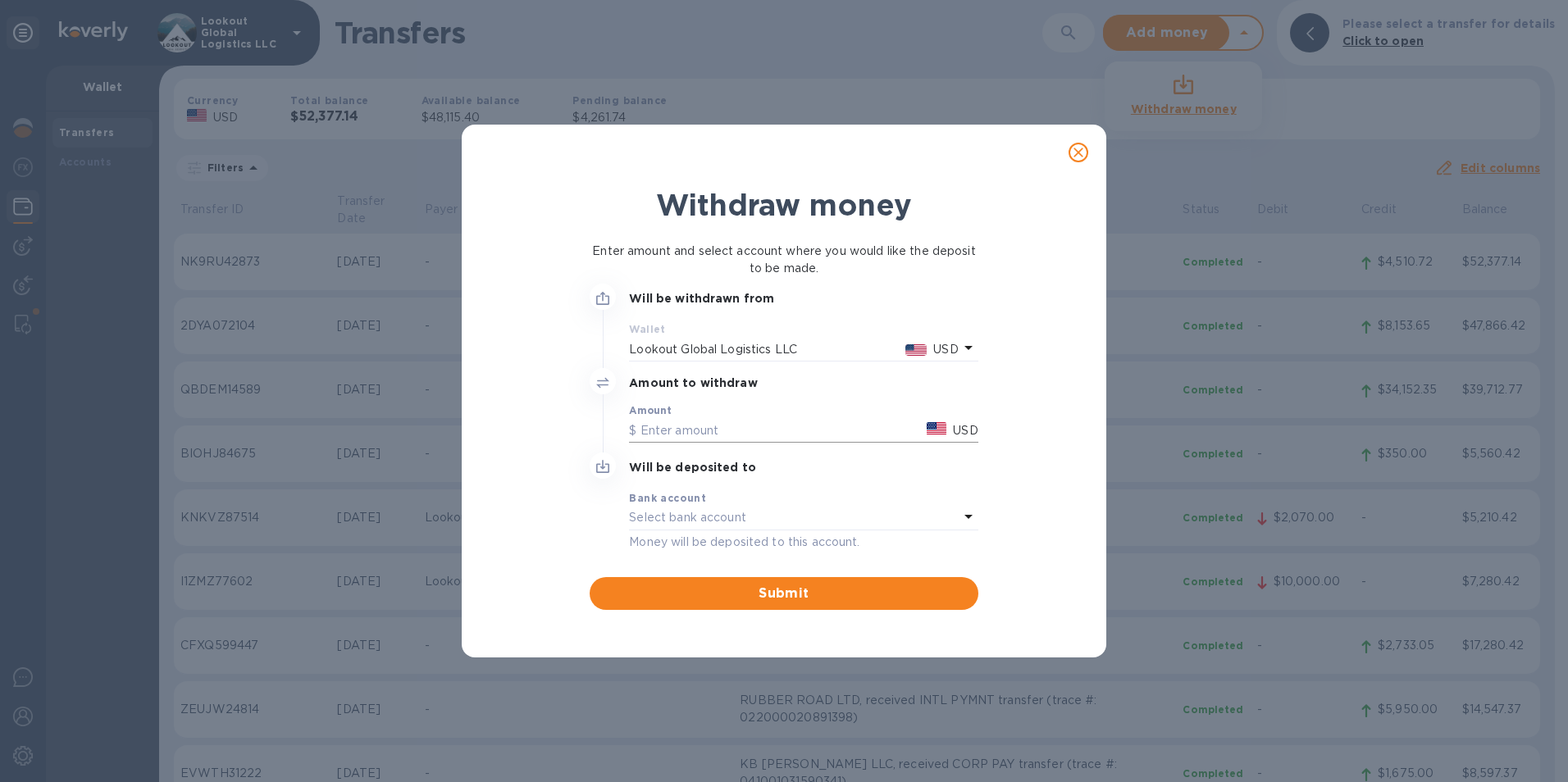
click at [700, 419] on input "text" at bounding box center [775, 430] width 292 height 25
click at [684, 515] on p "Select bank account" at bounding box center [687, 517] width 117 height 17
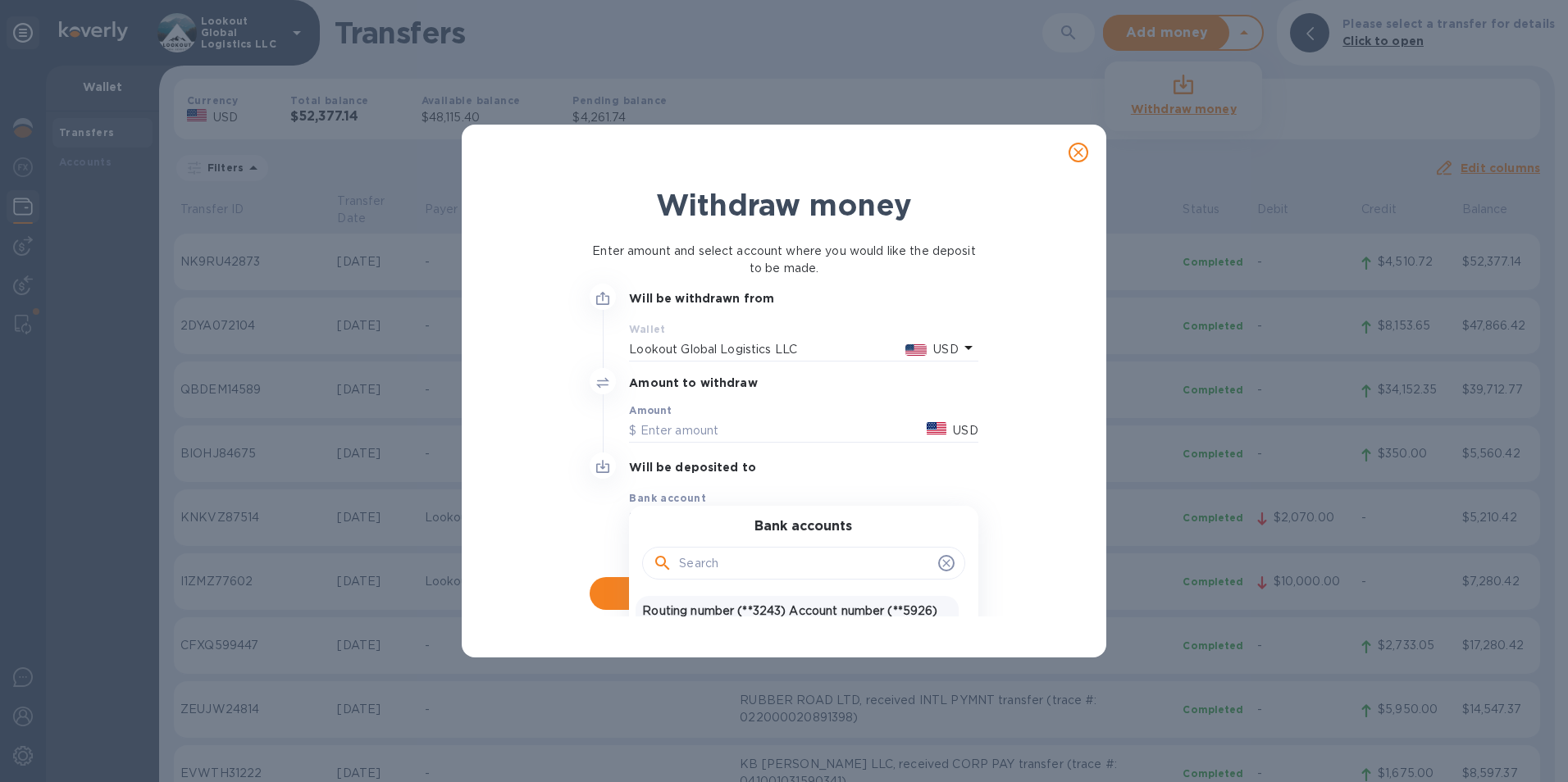
click at [731, 606] on p "Routing number (**3243) Account number (**5926)" at bounding box center [797, 611] width 309 height 17
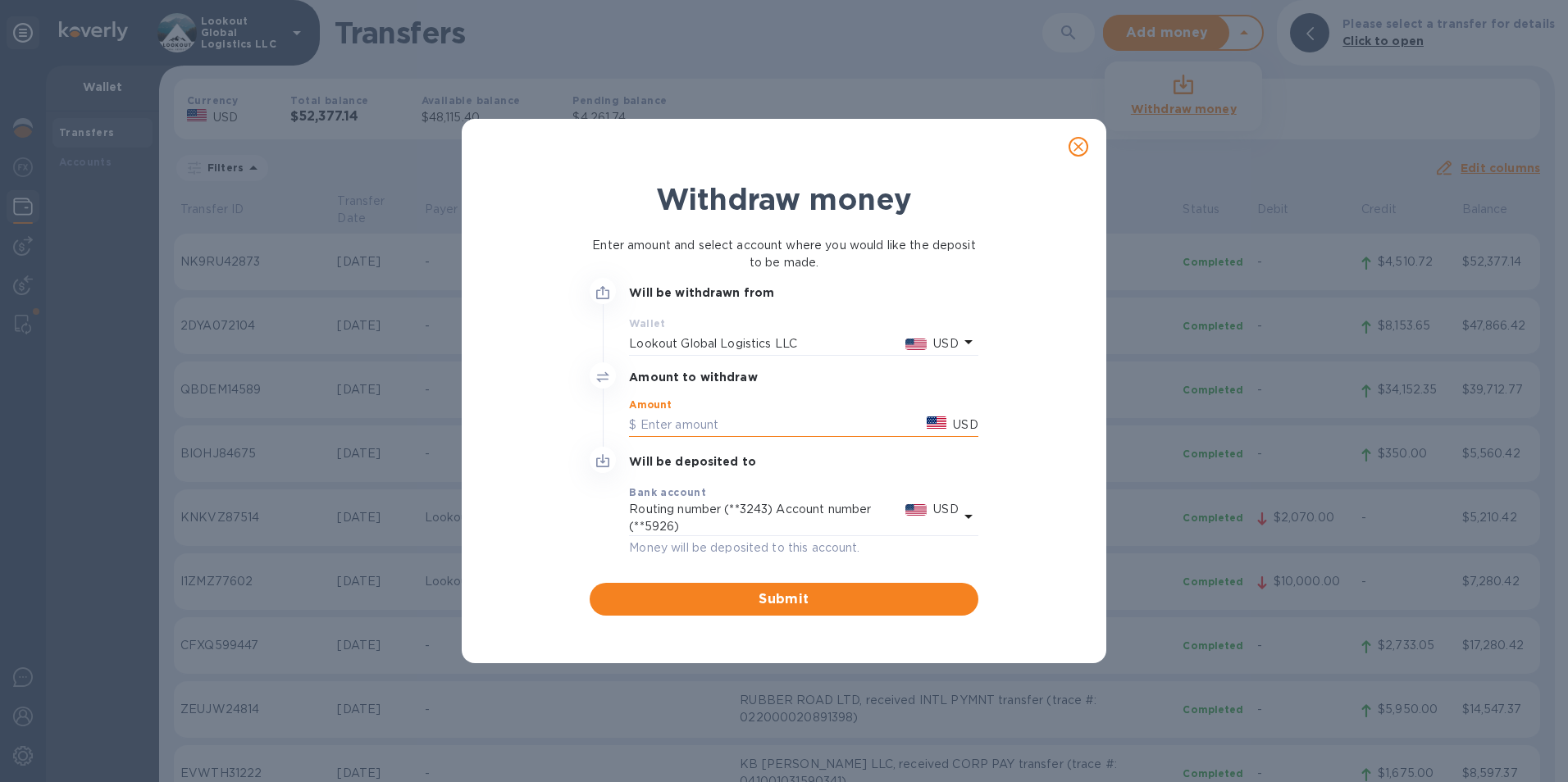
click at [721, 434] on input "text" at bounding box center [775, 424] width 292 height 25
drag, startPoint x: 708, startPoint y: 594, endPoint x: 966, endPoint y: 591, distance: 258.0
click at [708, 594] on span "Submit" at bounding box center [783, 600] width 361 height 20
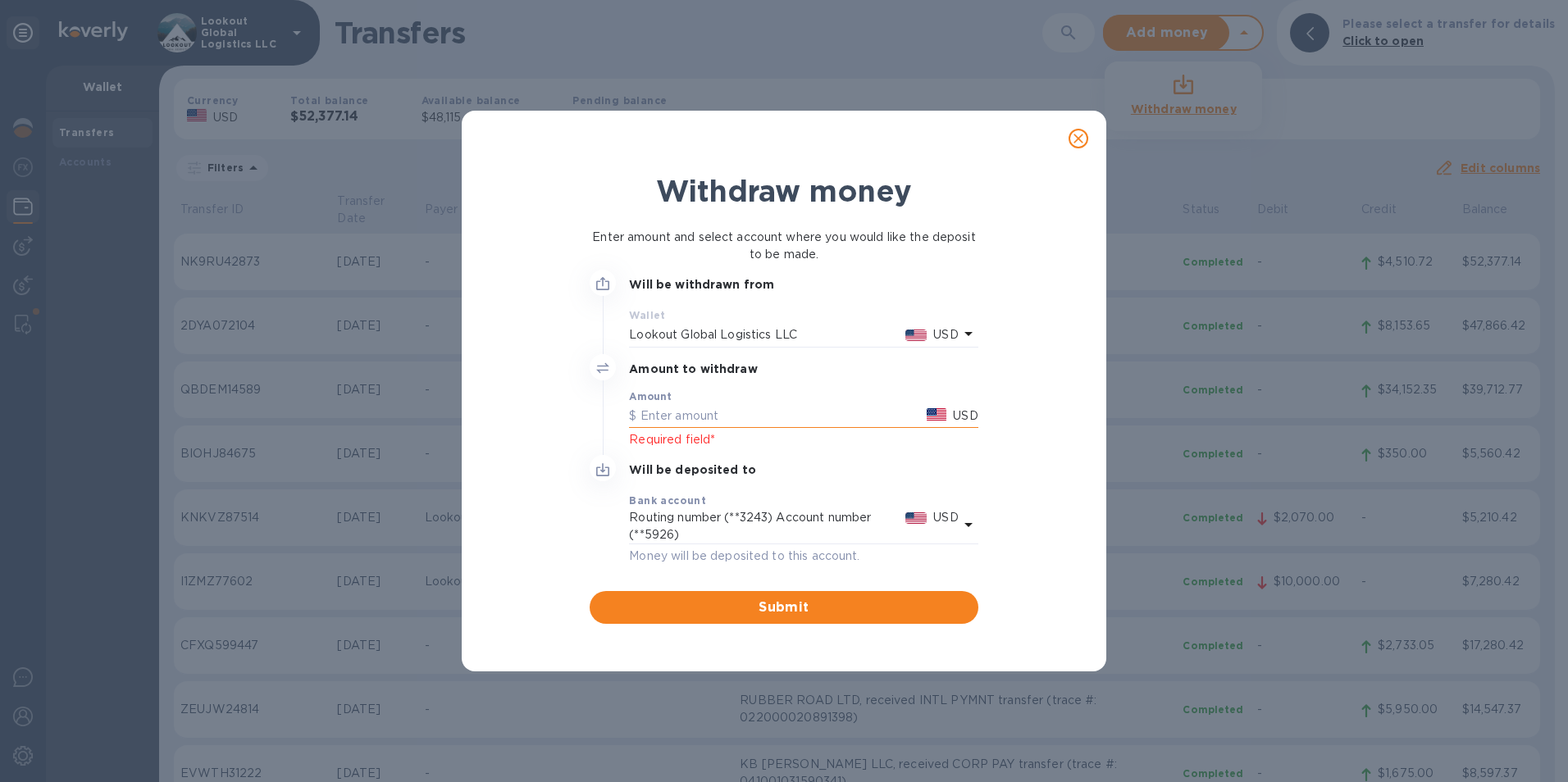
click at [750, 409] on input "text" at bounding box center [775, 417] width 292 height 25
type input "48,100"
click at [743, 606] on span "Submit" at bounding box center [783, 608] width 361 height 20
